Goal: Task Accomplishment & Management: Manage account settings

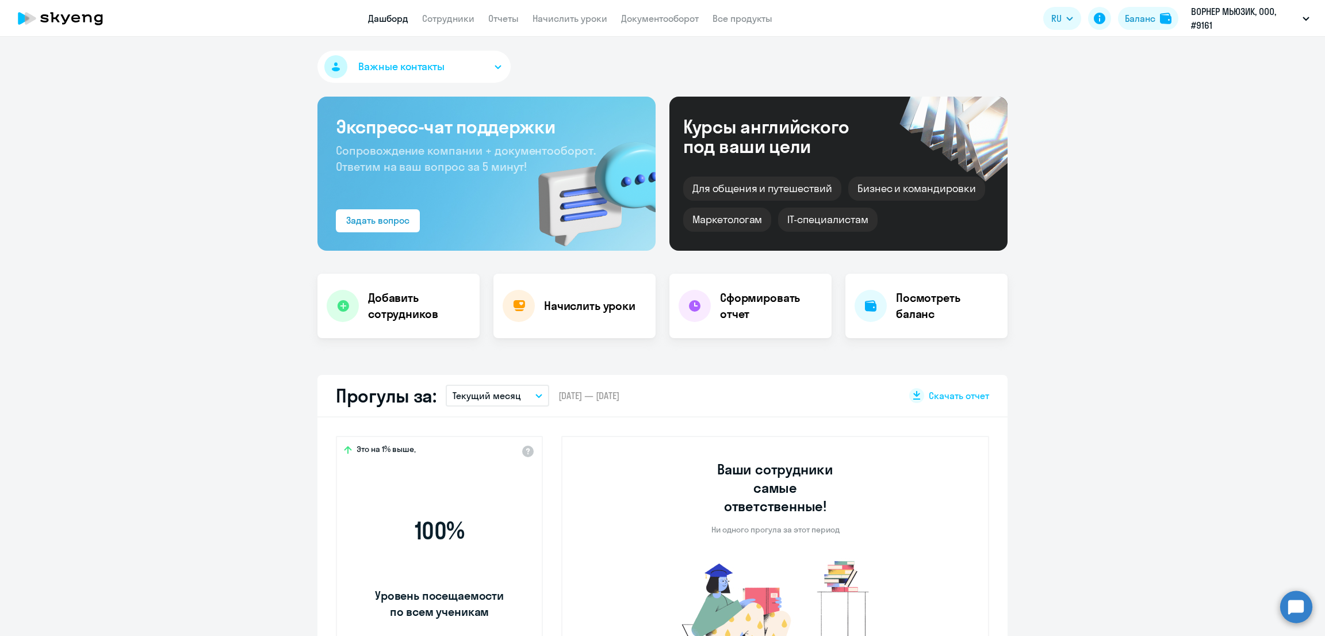
select select "30"
click at [582, 15] on link "Начислить уроки" at bounding box center [570, 19] width 75 height 12
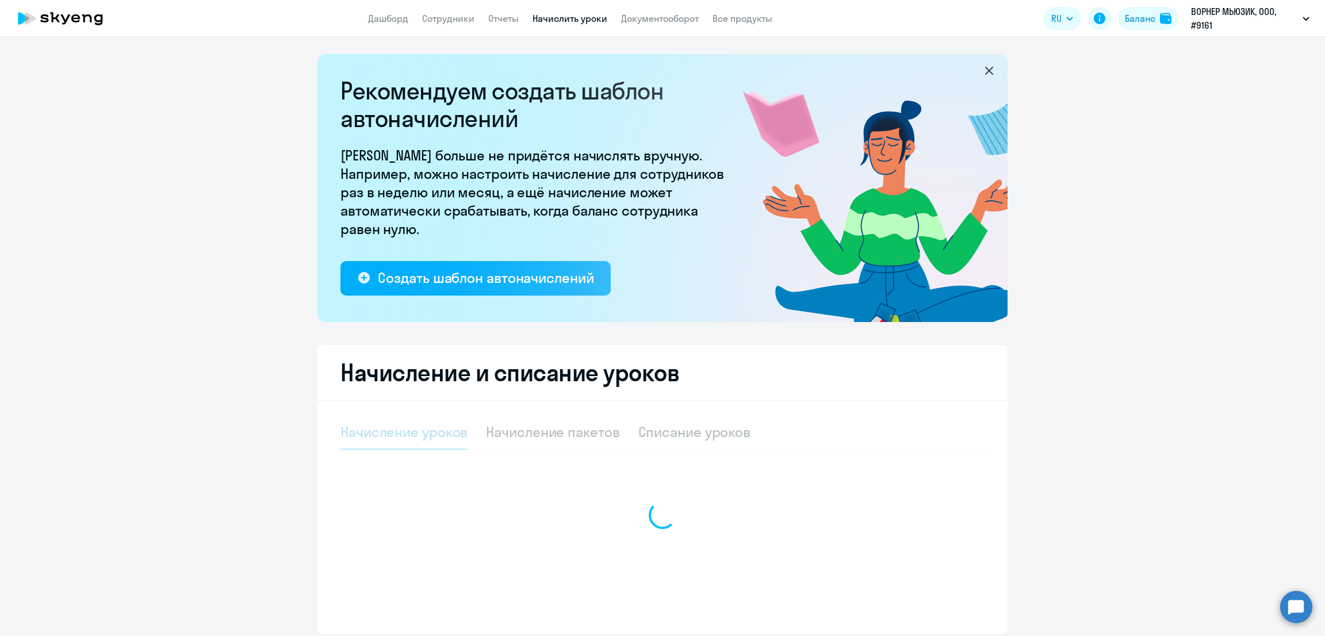
select select "10"
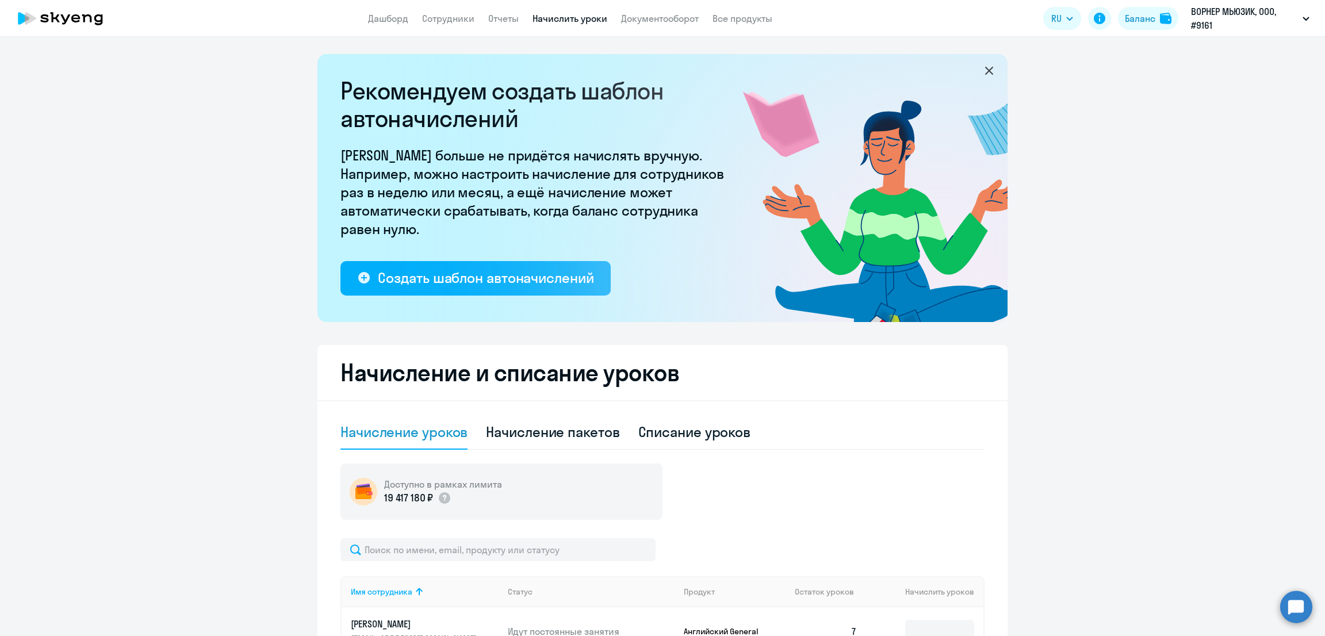
scroll to position [43, 0]
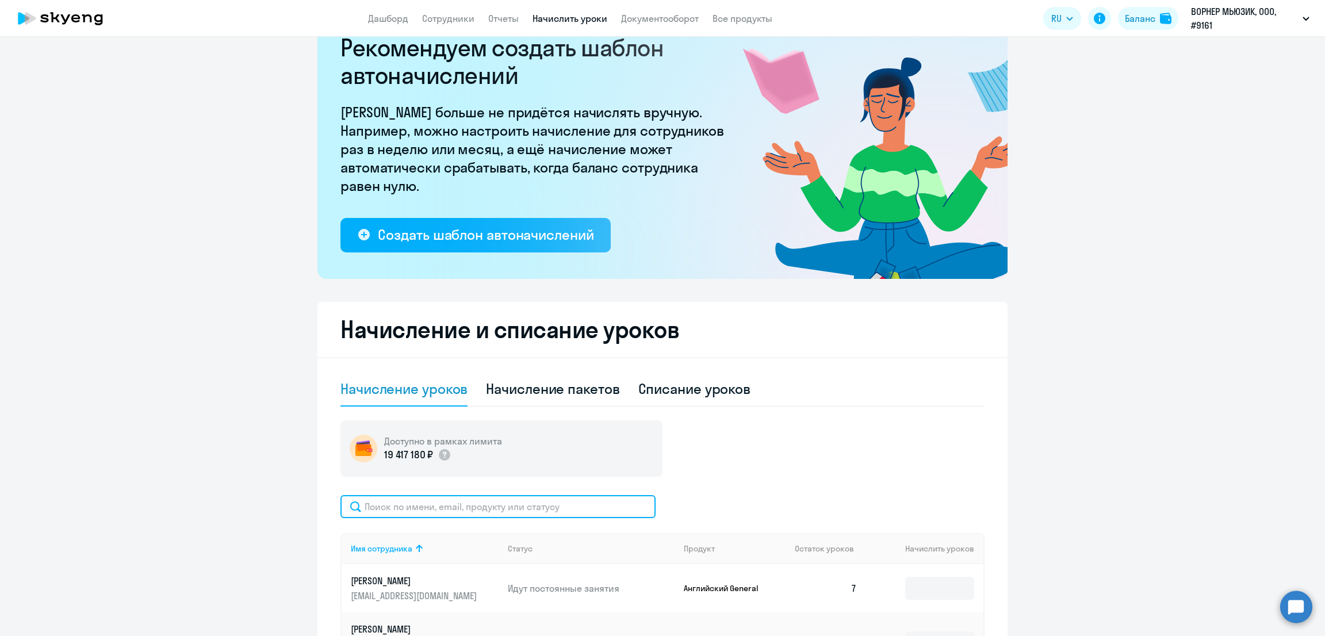
click at [437, 506] on input "text" at bounding box center [497, 506] width 315 height 23
type input "байк"
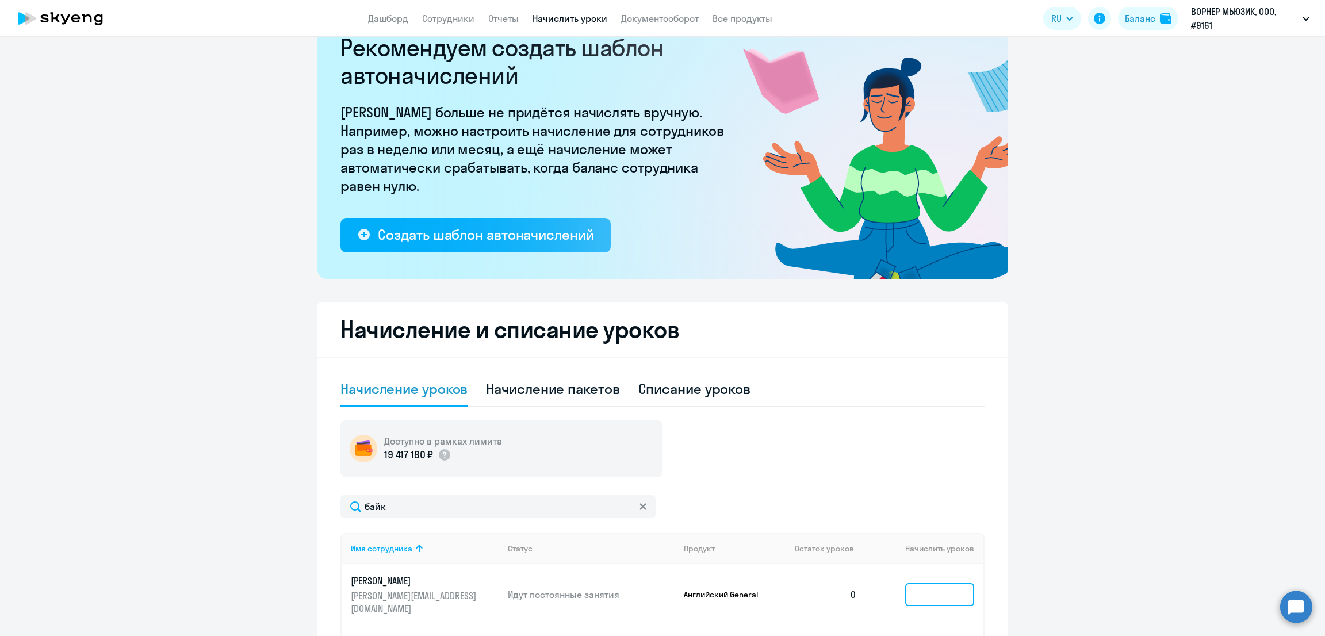
click at [924, 583] on input at bounding box center [939, 594] width 69 height 23
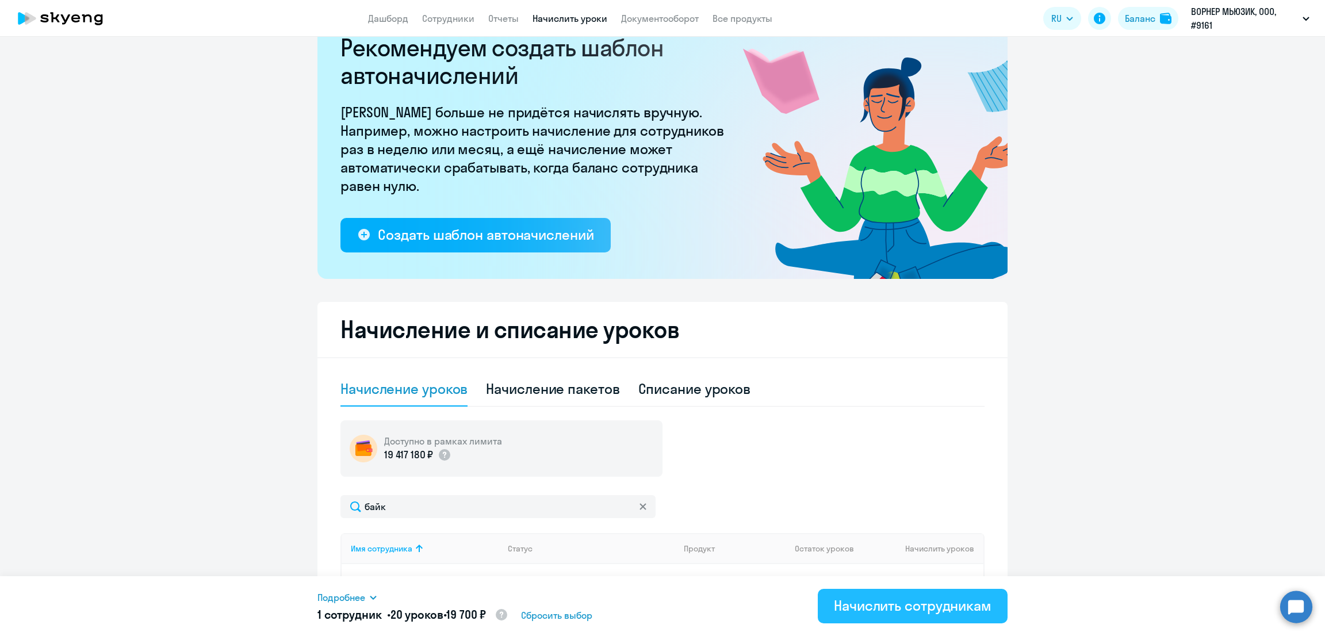
scroll to position [209, 0]
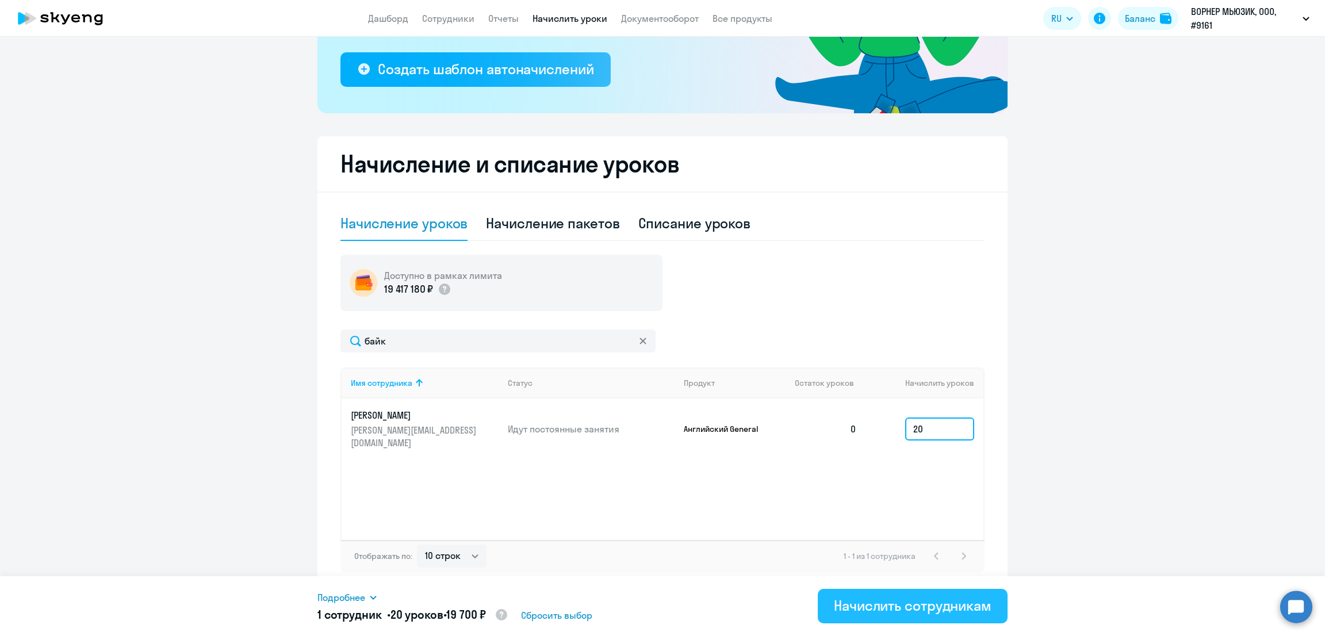
type input "20"
click at [924, 602] on div "Начислить сотрудникам" at bounding box center [913, 605] width 158 height 18
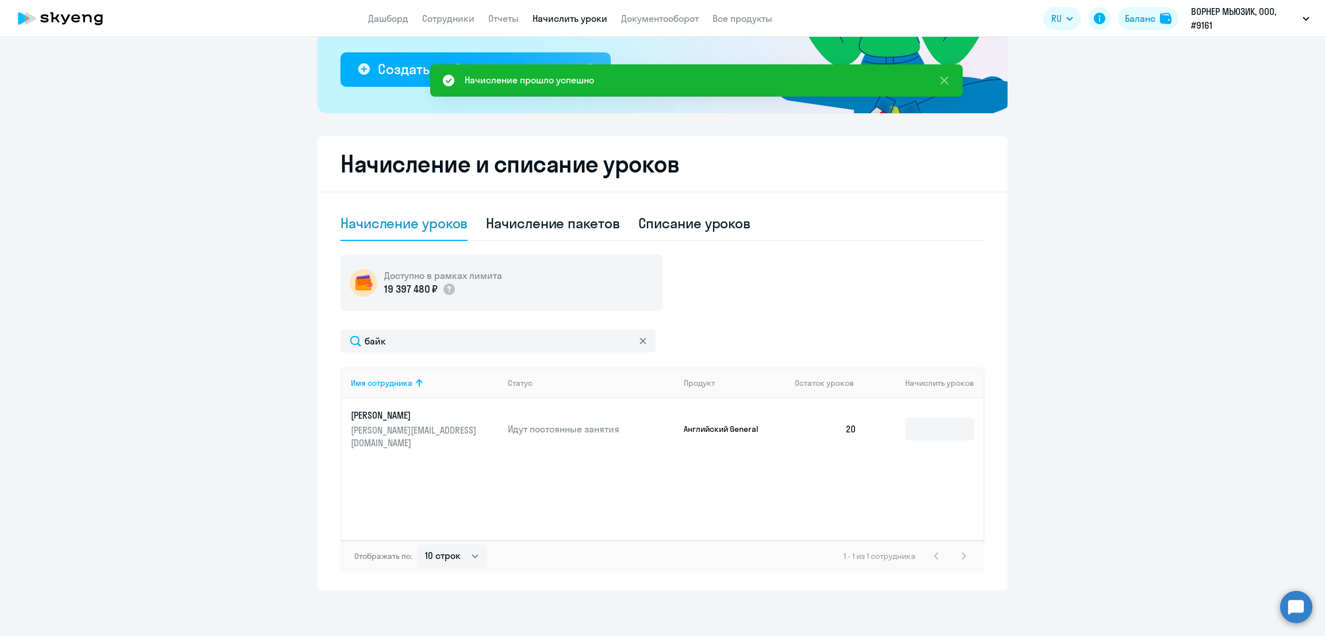
scroll to position [0, 0]
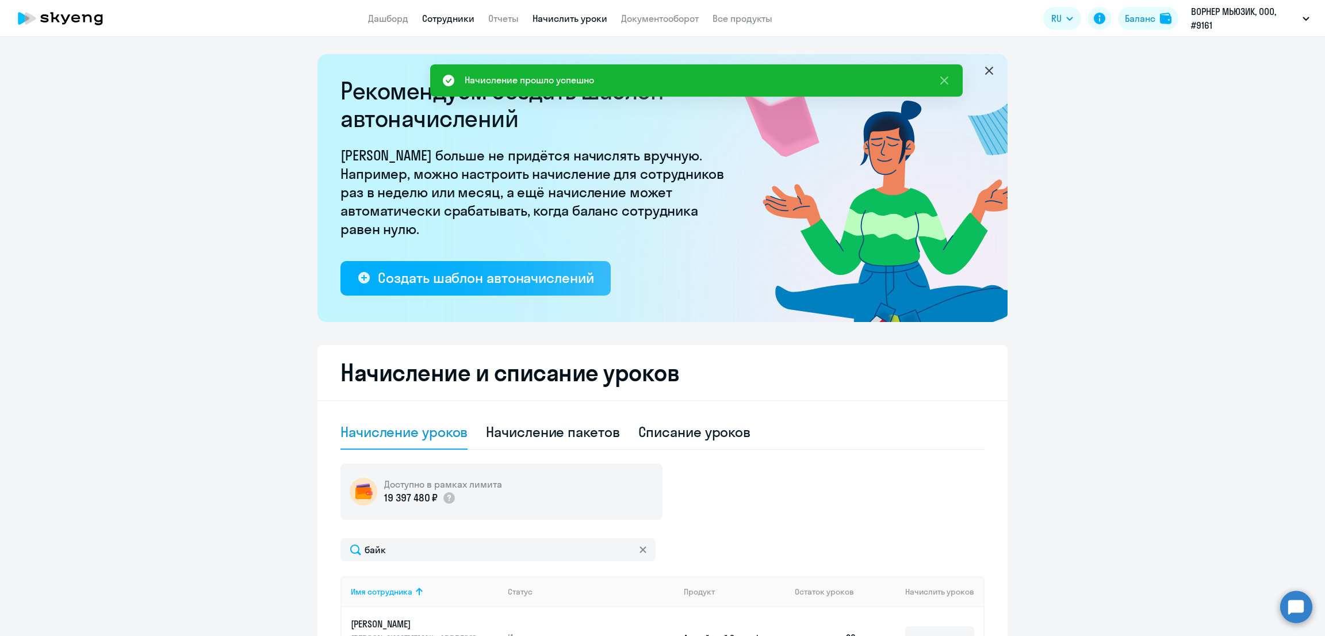
click at [440, 14] on link "Сотрудники" at bounding box center [448, 19] width 52 height 12
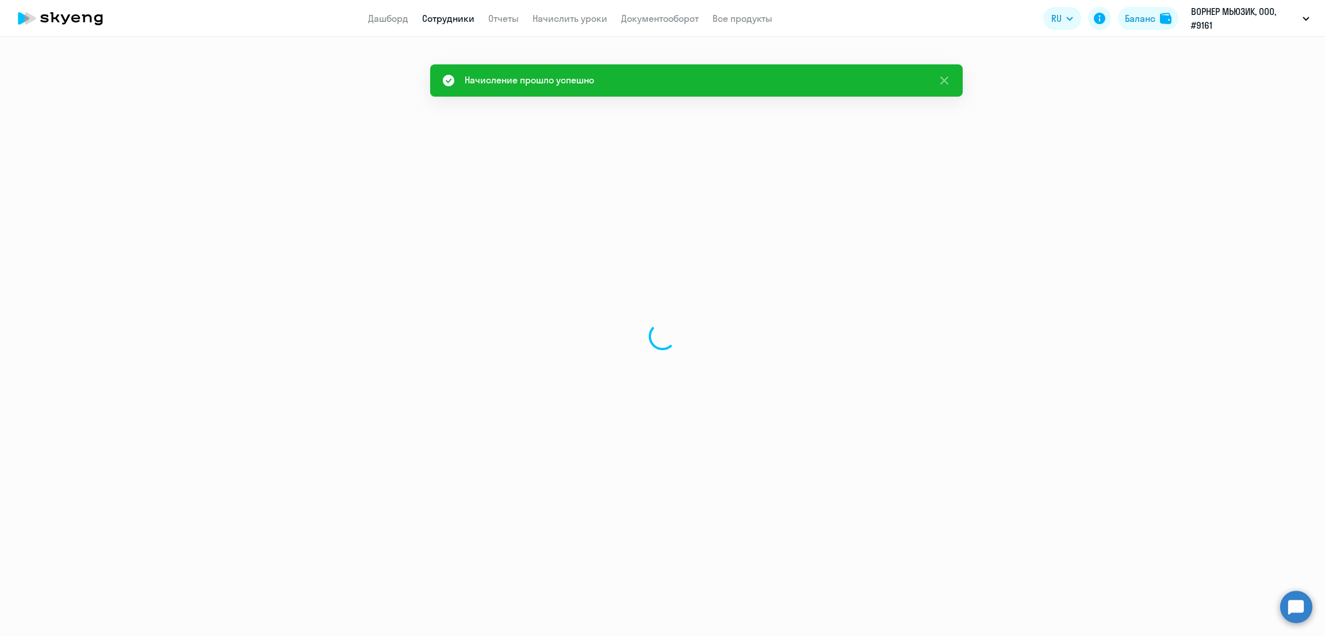
select select "30"
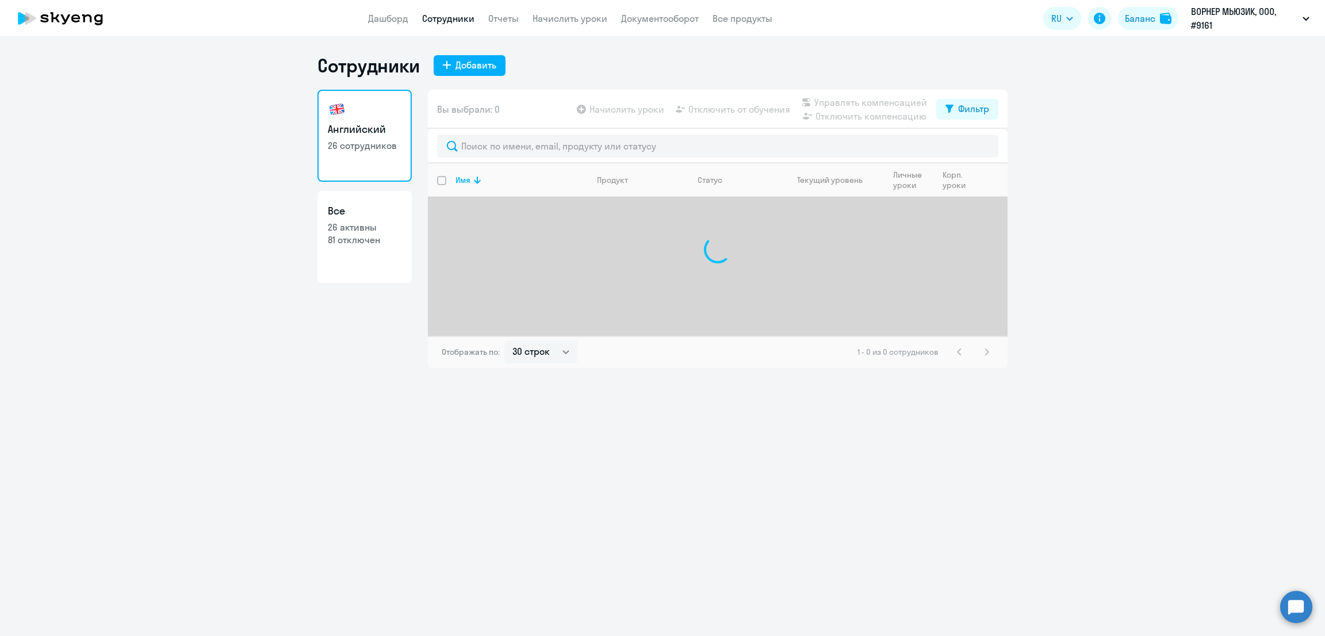
select select "30"
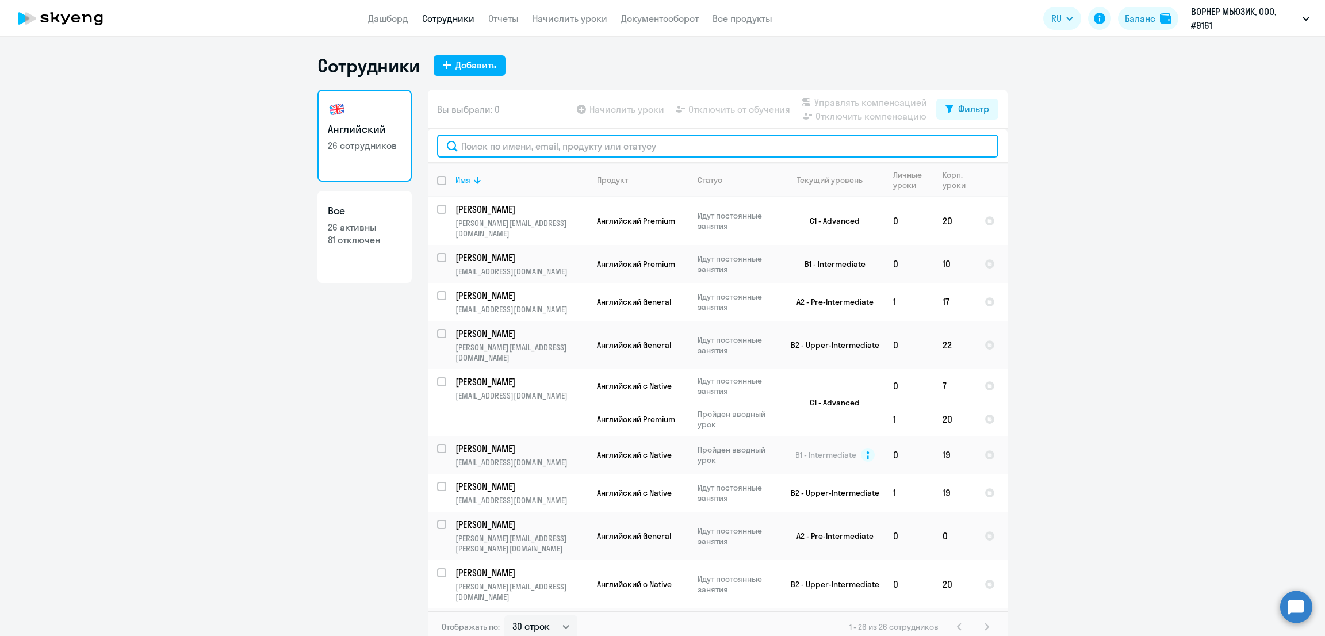
click at [496, 149] on input "text" at bounding box center [717, 146] width 561 height 23
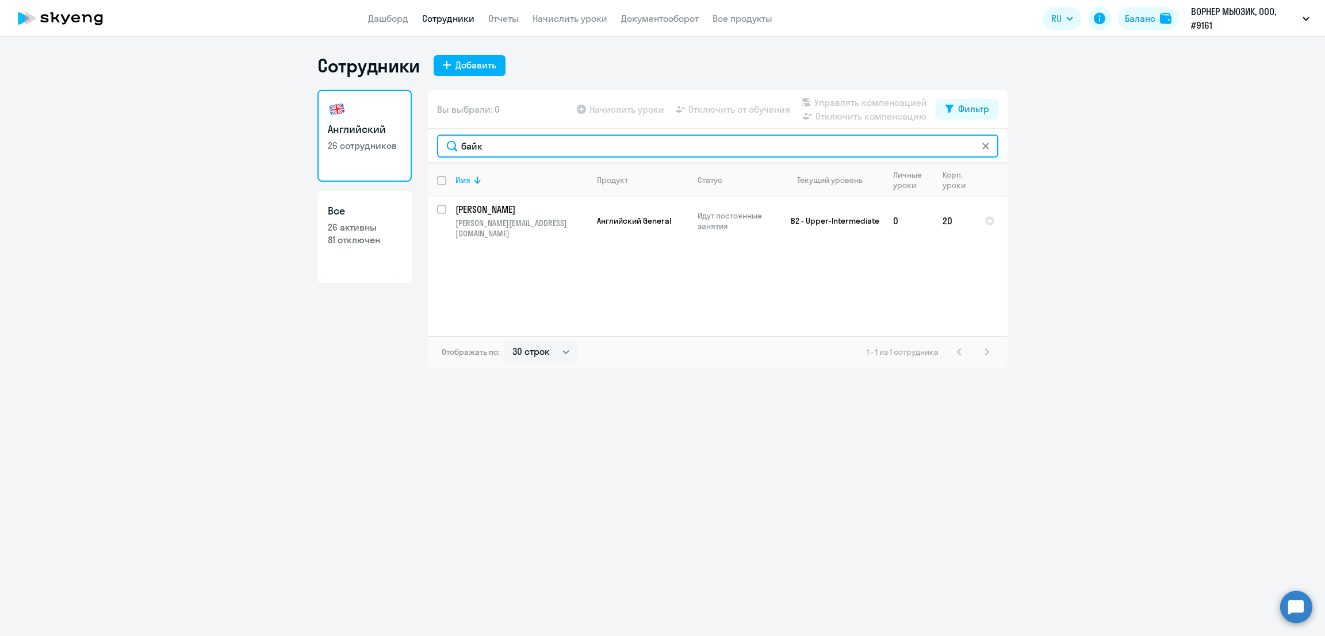
type input "байк"
